Goal: Task Accomplishment & Management: Manage account settings

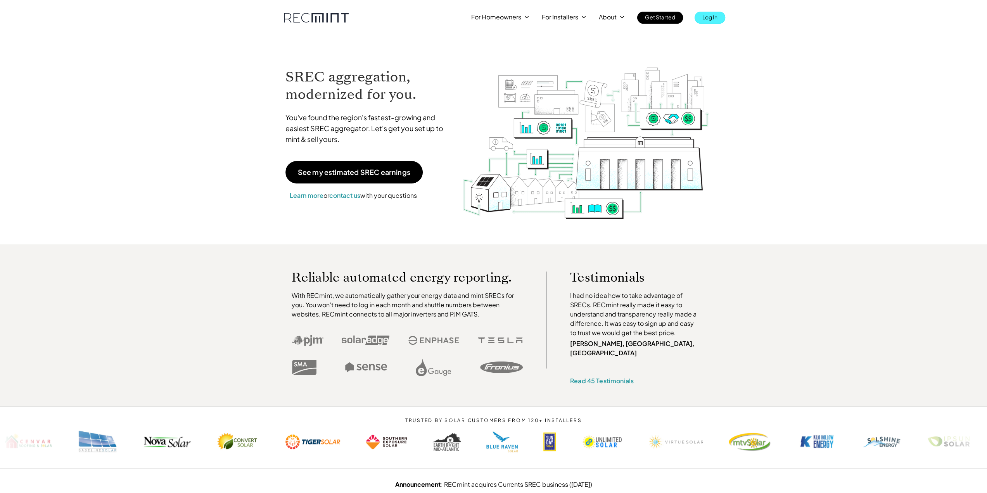
click at [713, 21] on p "Log In" at bounding box center [709, 17] width 15 height 11
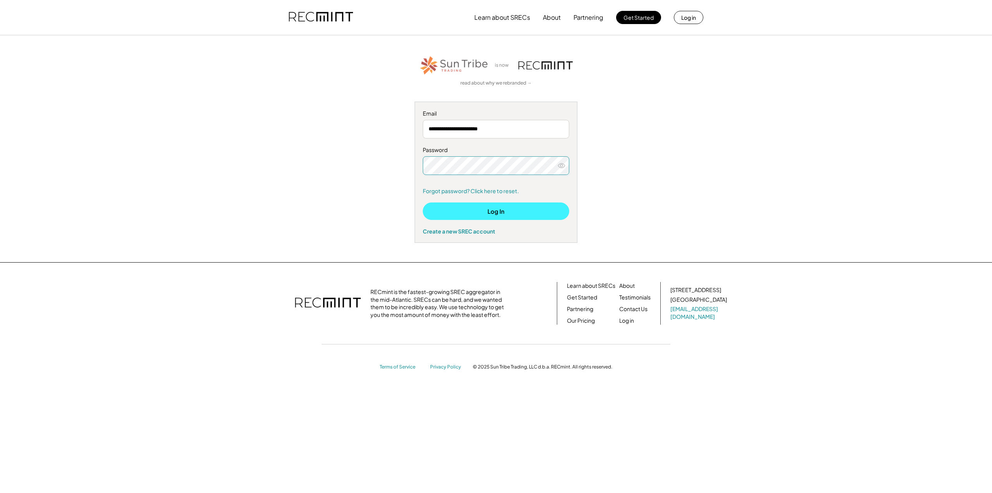
click at [493, 211] on button "Log In" at bounding box center [496, 210] width 147 height 17
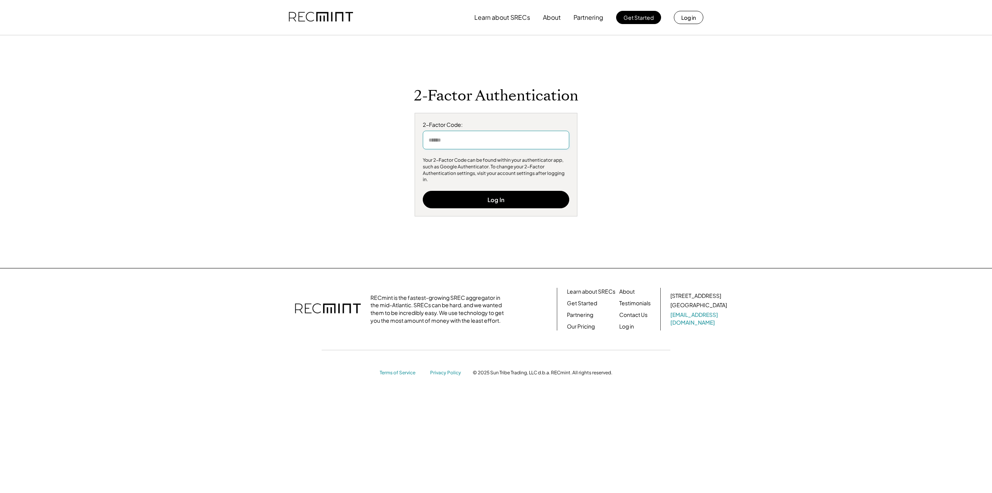
click at [456, 145] on input "input" at bounding box center [496, 140] width 147 height 19
type input "******"
click at [486, 201] on button "Log In" at bounding box center [496, 199] width 147 height 17
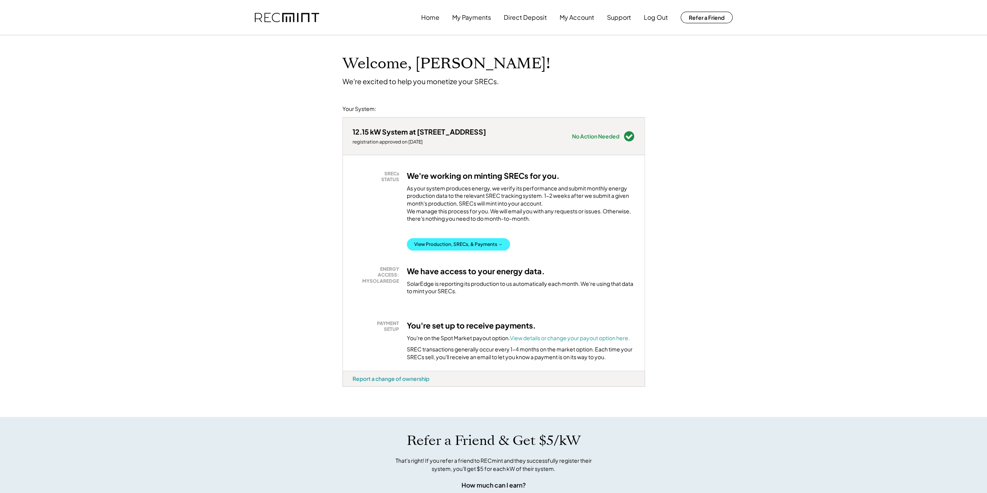
click at [497, 249] on button "View Production, SRECs, & Payments →" at bounding box center [458, 244] width 103 height 12
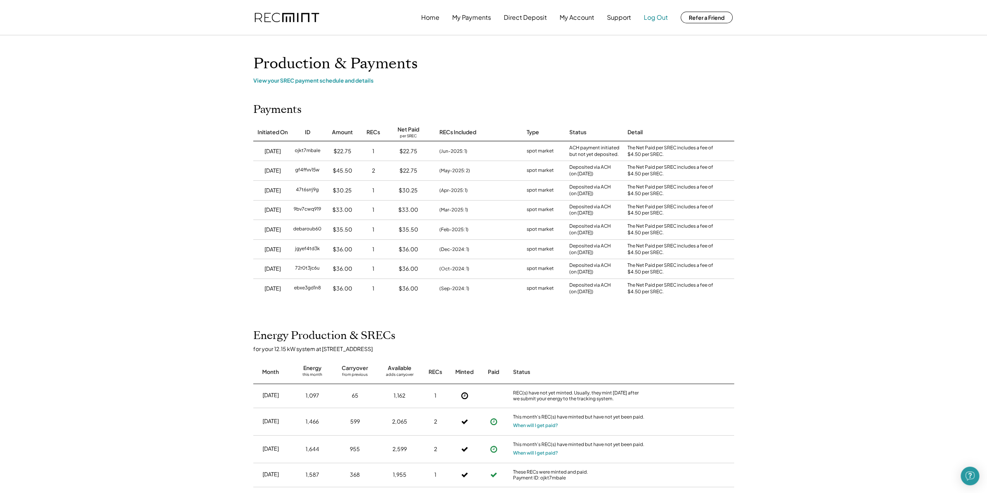
click at [658, 14] on button "Log Out" at bounding box center [655, 18] width 24 height 16
